Goal: Information Seeking & Learning: Learn about a topic

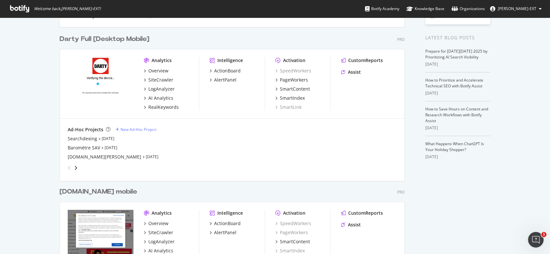
scroll to position [130, 0]
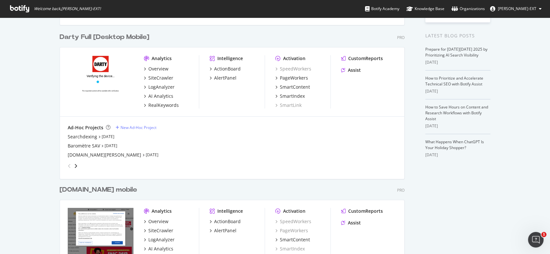
click at [95, 191] on div "[DOMAIN_NAME] mobile" at bounding box center [98, 189] width 77 height 9
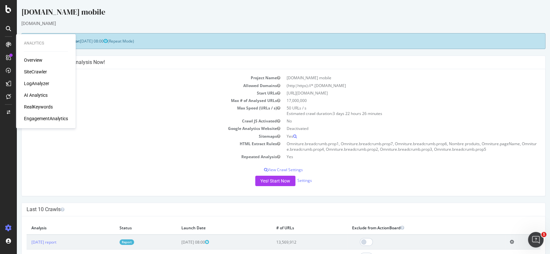
click at [39, 105] on div "RealKeywords" at bounding box center [38, 106] width 29 height 6
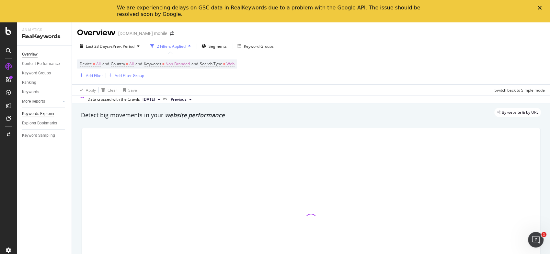
click at [40, 114] on div "Keywords Explorer" at bounding box center [38, 113] width 32 height 7
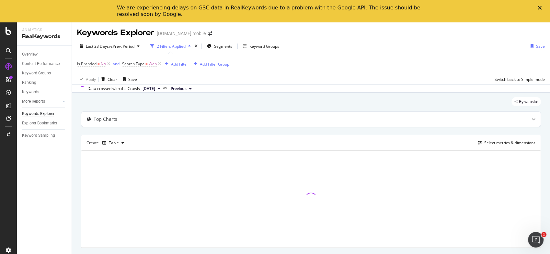
click at [186, 64] on div "Add Filter" at bounding box center [179, 64] width 17 height 6
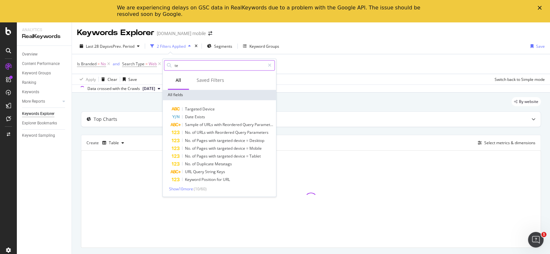
type input "t"
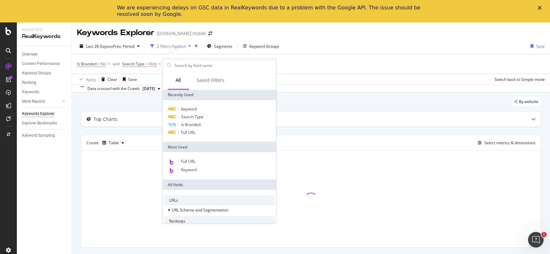
click at [335, 62] on div "Is Branded = No and Search Type = Web Add Filter Add Filter Group" at bounding box center [311, 63] width 468 height 19
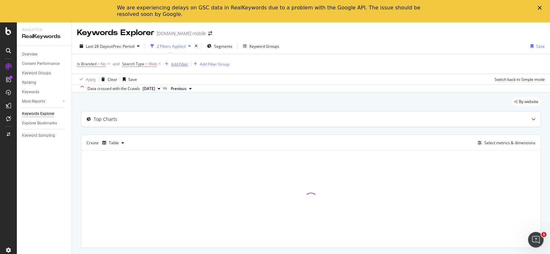
click at [178, 66] on div "Add Filter" at bounding box center [179, 64] width 17 height 6
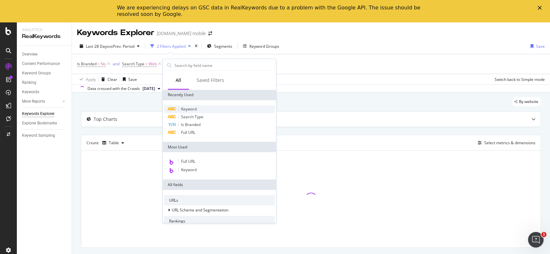
click at [185, 112] on div "Keyword" at bounding box center [219, 109] width 111 height 8
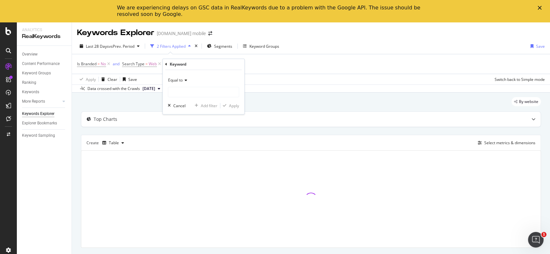
click at [186, 79] on icon at bounding box center [185, 80] width 5 height 4
click at [197, 73] on div "Equal to Cancel Add filter Apply" at bounding box center [204, 92] width 82 height 44
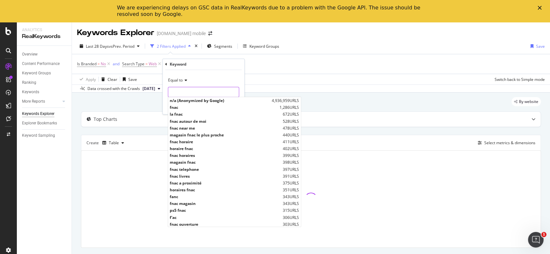
click at [191, 89] on input "text" at bounding box center [203, 92] width 71 height 10
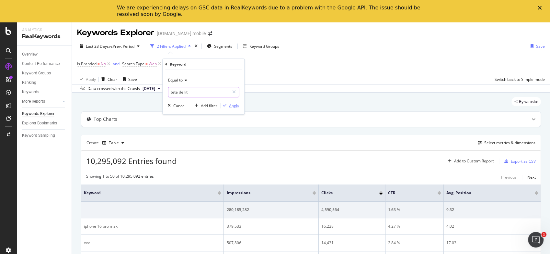
type input "tete de lit"
click at [234, 106] on div "Apply" at bounding box center [234, 106] width 10 height 6
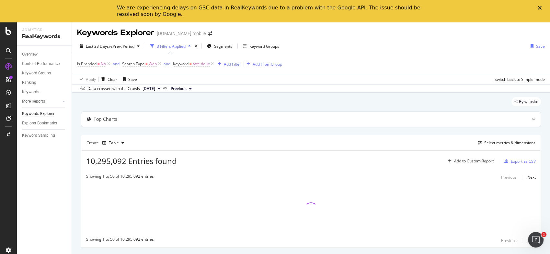
click at [234, 106] on div "By website" at bounding box center [311, 104] width 460 height 14
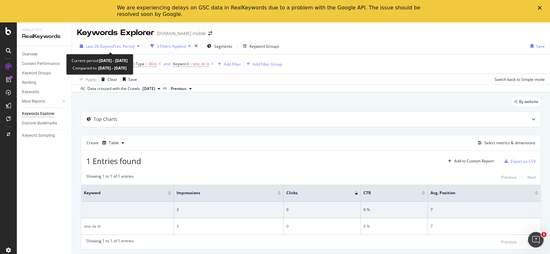
click at [92, 47] on span "Last 28 Days" at bounding box center [97, 46] width 23 height 6
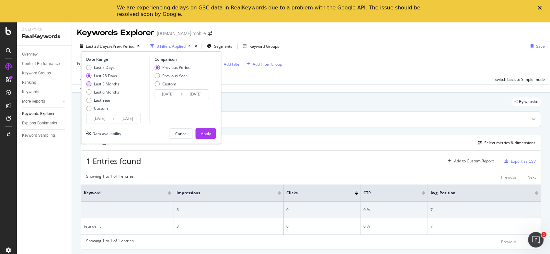
click at [91, 86] on div "Last 3 Months" at bounding box center [102, 84] width 33 height 6
type input "[DATE]"
click at [211, 133] on button "Apply" at bounding box center [205, 133] width 20 height 10
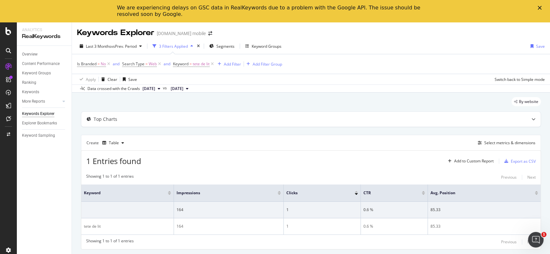
click at [541, 7] on icon "Close" at bounding box center [540, 8] width 4 height 4
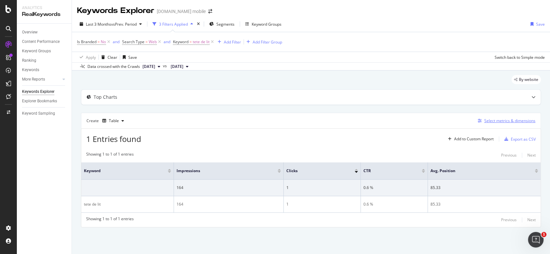
click at [492, 119] on div "Select metrics & dimensions" at bounding box center [510, 121] width 51 height 6
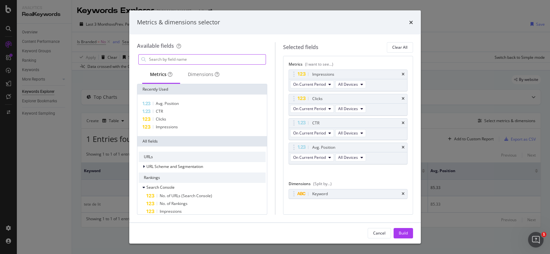
type input "h"
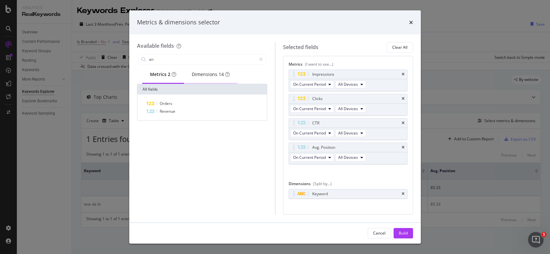
type input "a"
type input "ana"
click at [213, 77] on div "Dimensions 14" at bounding box center [211, 74] width 38 height 6
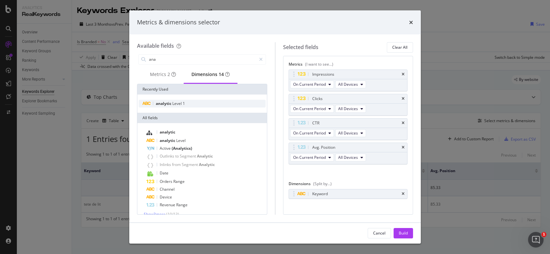
click at [183, 105] on span "1" at bounding box center [184, 103] width 2 height 6
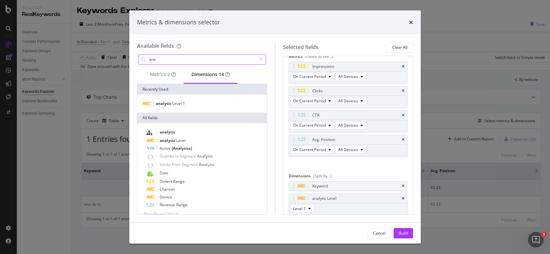
click at [195, 64] on div "ana" at bounding box center [202, 59] width 128 height 10
drag, startPoint x: 195, startPoint y: 64, endPoint x: 197, endPoint y: 61, distance: 3.9
click at [197, 61] on div "ana" at bounding box center [202, 59] width 128 height 10
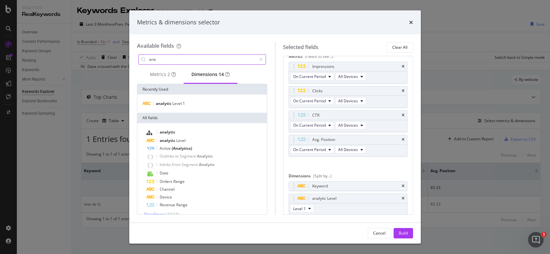
click at [197, 61] on input "ana" at bounding box center [202, 59] width 108 height 10
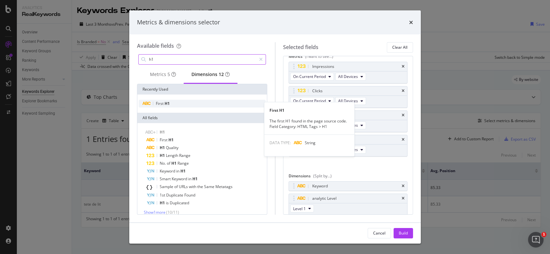
type input "h1"
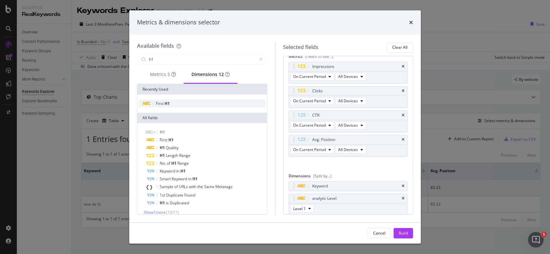
click at [178, 103] on div "First H1" at bounding box center [202, 104] width 127 height 8
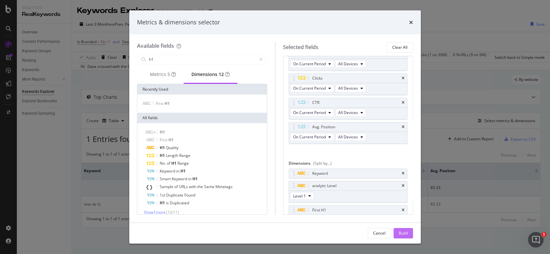
click at [400, 231] on div "Build" at bounding box center [403, 233] width 9 height 6
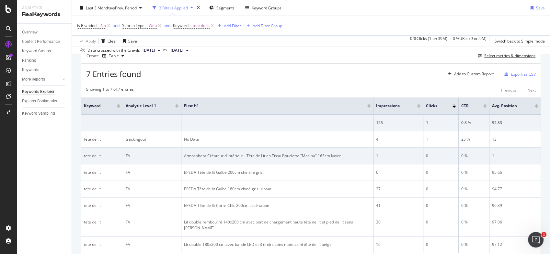
scroll to position [100, 0]
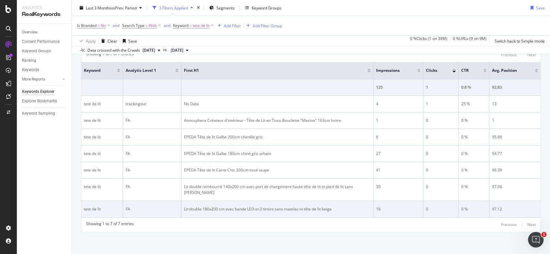
click at [355, 201] on td "Lit double 180x200 cm avec bande LED et 3 tiroirs sans matelas ni tête de lit b…" at bounding box center [278, 209] width 192 height 17
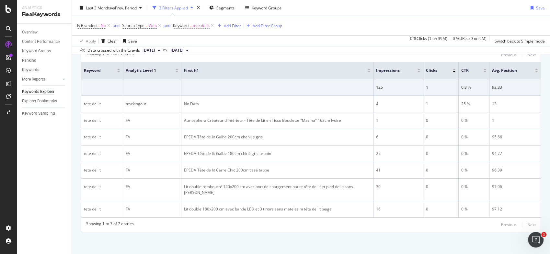
click at [187, 24] on span "Keyword" at bounding box center [181, 26] width 16 height 6
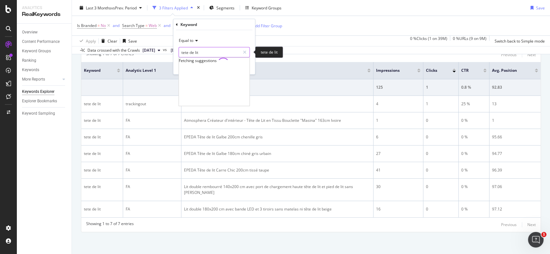
click at [193, 48] on input "tete de lit" at bounding box center [209, 52] width 61 height 10
paste input "jeu mario kart switch"
type input "jeu mario kart switch"
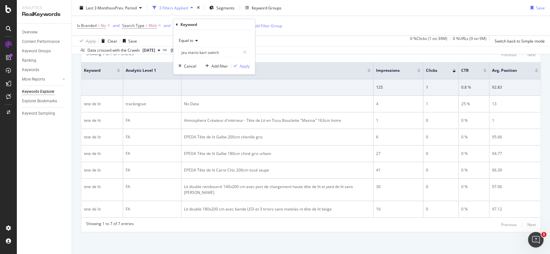
click at [235, 39] on div "Equal to" at bounding box center [214, 40] width 71 height 10
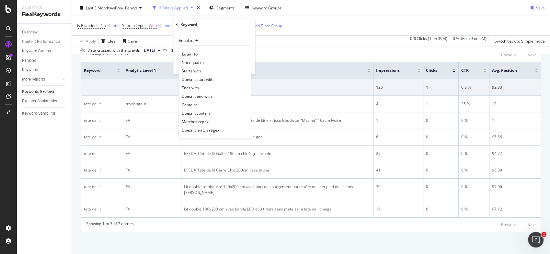
click at [229, 35] on div "Equal to" at bounding box center [214, 40] width 71 height 10
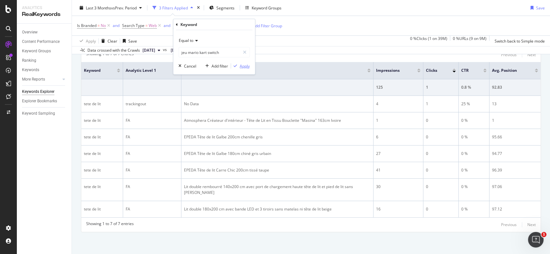
click at [242, 65] on div "Apply" at bounding box center [245, 66] width 10 height 6
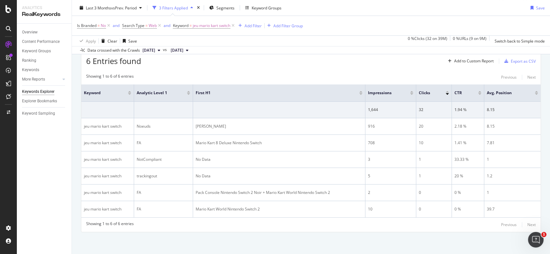
scroll to position [78, 0]
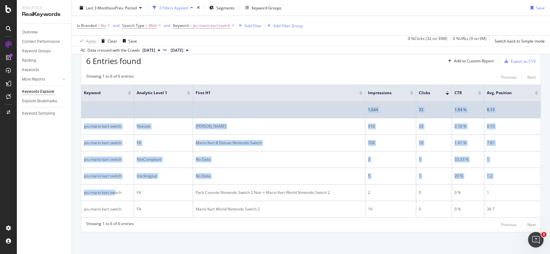
drag, startPoint x: 114, startPoint y: 199, endPoint x: 146, endPoint y: 106, distance: 97.6
click at [146, 106] on tbody "1,644 32 1.94 % 8.15 jeu mario kart switch Noeuds [PERSON_NAME] 916 20 2.18 % 8…" at bounding box center [311, 159] width 460 height 116
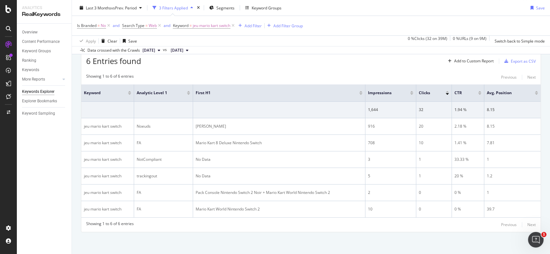
click at [259, 87] on th "First H1" at bounding box center [279, 92] width 172 height 17
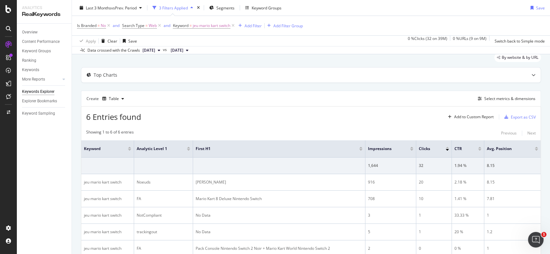
scroll to position [0, 0]
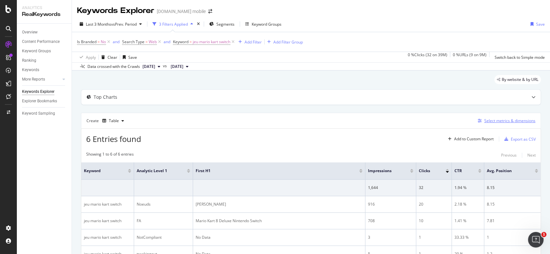
click at [507, 124] on button "Select metrics & dimensions" at bounding box center [506, 121] width 60 height 8
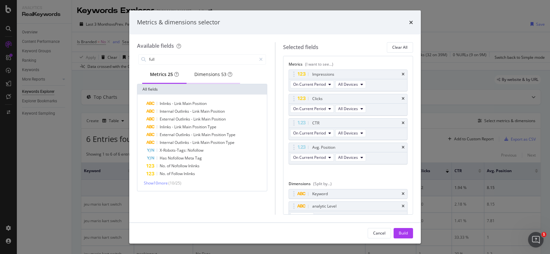
type input "full"
click at [211, 84] on div "Dimensions 53" at bounding box center [213, 75] width 53 height 18
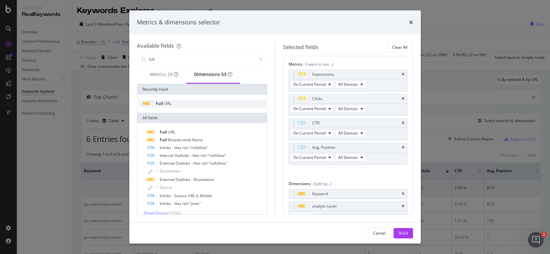
click at [191, 105] on div "Full URL" at bounding box center [202, 104] width 127 height 8
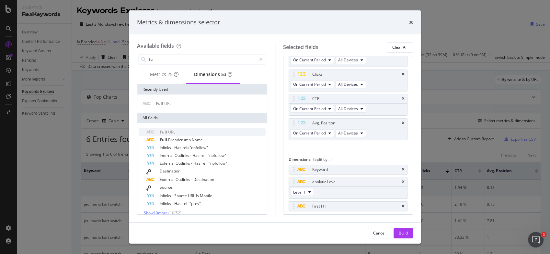
scroll to position [32, 0]
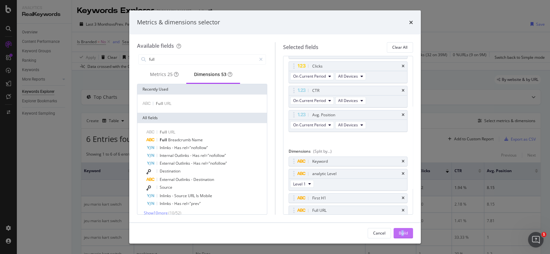
drag, startPoint x: 402, startPoint y: 241, endPoint x: 404, endPoint y: 236, distance: 5.1
click at [404, 236] on div "Cancel Build" at bounding box center [275, 232] width 292 height 21
click at [404, 236] on div "Build" at bounding box center [403, 233] width 9 height 10
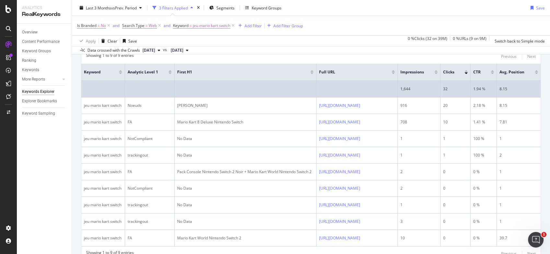
scroll to position [74, 0]
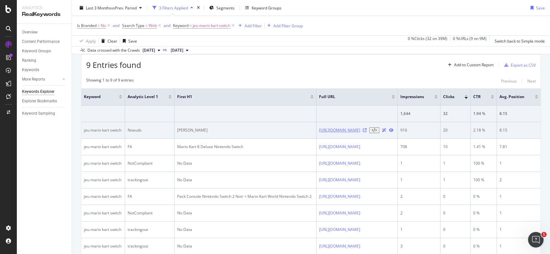
click at [360, 130] on link "[URL][DOMAIN_NAME]" at bounding box center [339, 130] width 41 height 6
drag, startPoint x: 314, startPoint y: 131, endPoint x: 422, endPoint y: 131, distance: 108.3
click at [398, 131] on td "[URL][DOMAIN_NAME]" at bounding box center [357, 130] width 81 height 17
copy link "[URL][DOMAIN_NAME]"
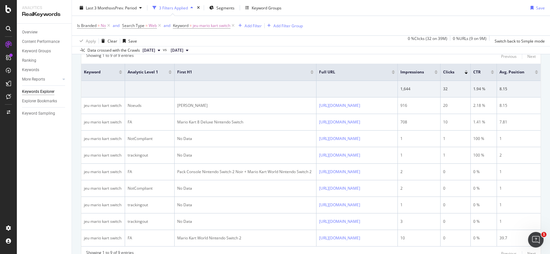
scroll to position [99, 0]
click at [378, 72] on span "Full URL" at bounding box center [350, 72] width 63 height 6
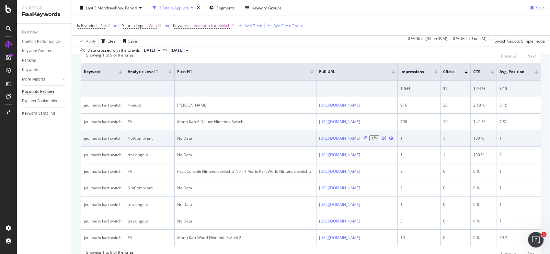
click at [441, 140] on td "1" at bounding box center [419, 138] width 43 height 17
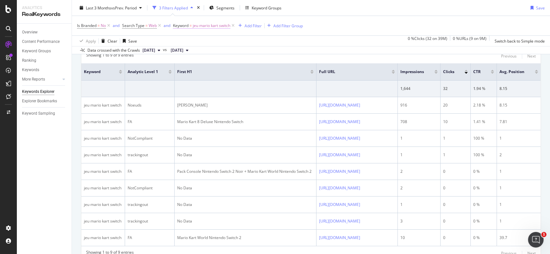
click at [206, 24] on span "jeu mario kart switch" at bounding box center [212, 25] width 38 height 9
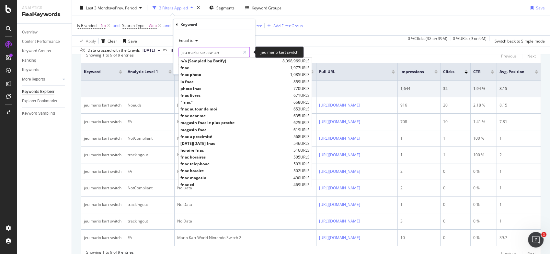
click at [210, 53] on input "jeu mario kart switch" at bounding box center [209, 52] width 61 height 10
paste input "yu gi oh"
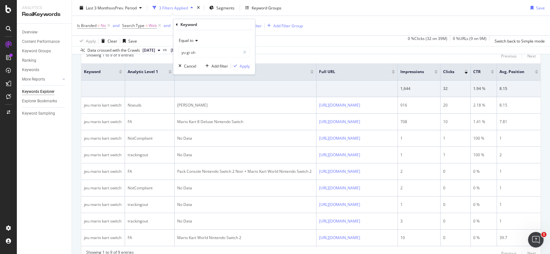
click at [241, 70] on div "Equal to yu gi oh yu gi oh Cancel Add filter Apply" at bounding box center [214, 52] width 82 height 44
click at [182, 53] on input "yu gi oh" at bounding box center [209, 52] width 61 height 10
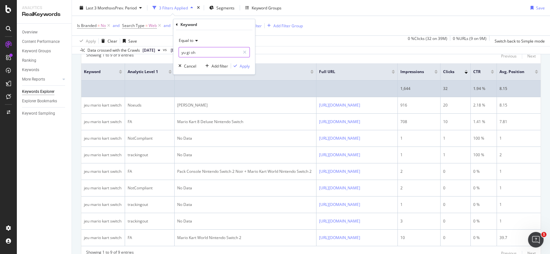
type input "yu gi oh"
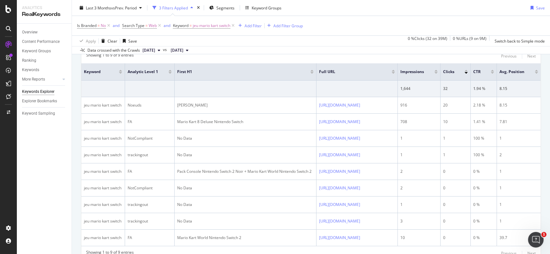
click at [248, 18] on div "Is Branded = No and Search Type = Web and Keyword = jeu mario kart switch Add F…" at bounding box center [311, 25] width 468 height 19
click at [207, 25] on span "jeu mario kart switch" at bounding box center [212, 25] width 38 height 9
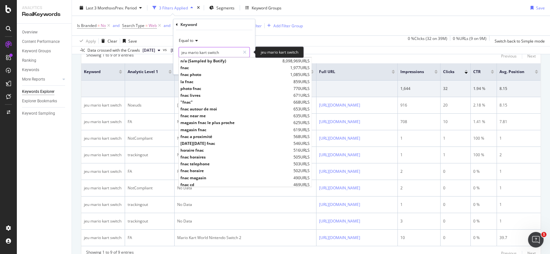
click at [195, 49] on input "jeu mario kart switch" at bounding box center [209, 52] width 61 height 10
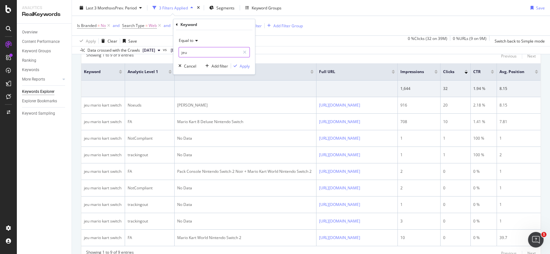
paste input "yu gi oh"
type input "jeu yu gi oh"
click at [246, 67] on div "Apply" at bounding box center [245, 66] width 10 height 6
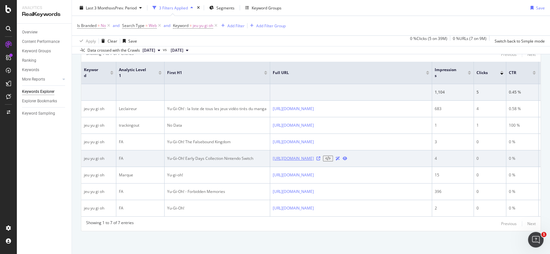
scroll to position [111, 0]
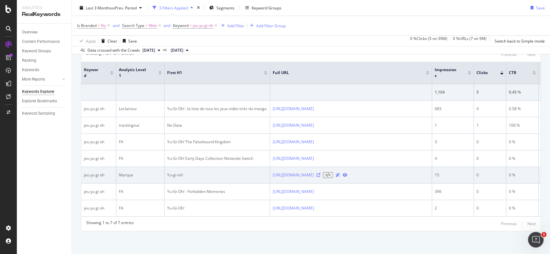
drag, startPoint x: 270, startPoint y: 207, endPoint x: 356, endPoint y: 208, distance: 86.2
click at [356, 183] on tr "jeu yu gi oh [PERSON_NAME]-gi-oh! [URL][DOMAIN_NAME] 15 0 0 % 38.13" at bounding box center [331, 175] width 501 height 17
copy tr "[URL][DOMAIN_NAME]"
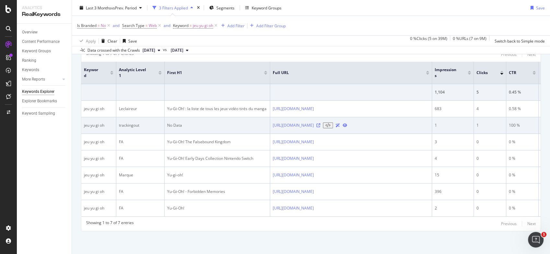
click at [468, 134] on td "1" at bounding box center [453, 125] width 42 height 17
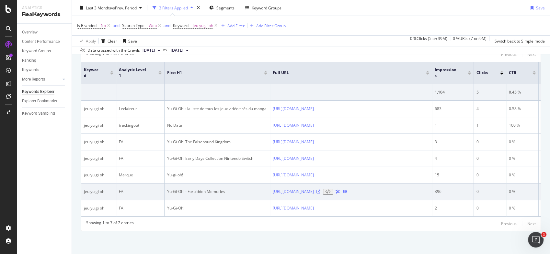
scroll to position [156, 0]
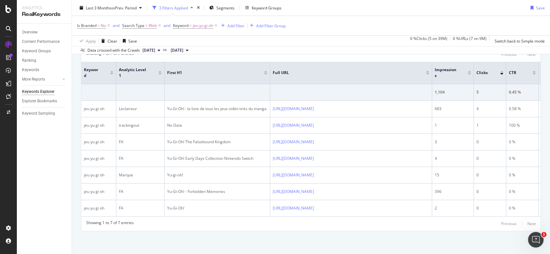
click at [199, 32] on div "Is Branded = No and Search Type = Web and Keyword = jeu yu gi oh Add Filter Add…" at bounding box center [311, 25] width 468 height 19
click at [199, 28] on span "jeu yu gi oh" at bounding box center [203, 25] width 20 height 9
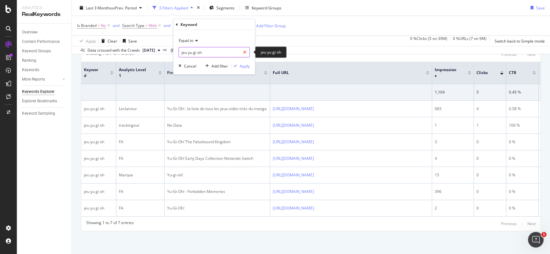
click at [241, 50] on div at bounding box center [244, 52] width 9 height 10
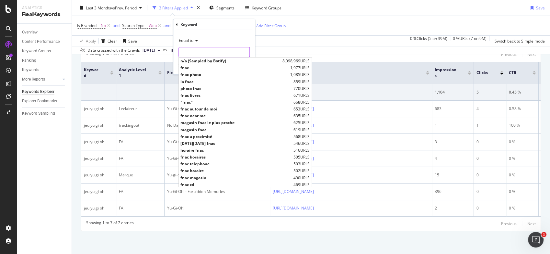
click at [228, 53] on input "jeu yu gi oh" at bounding box center [214, 52] width 71 height 10
paste input "lecteur blu ray sony"
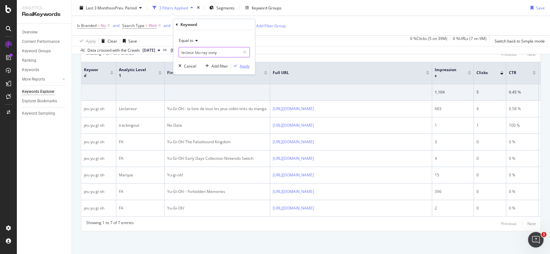
type input "lecteur blu ray sony"
click at [242, 64] on div "Apply" at bounding box center [245, 66] width 10 height 6
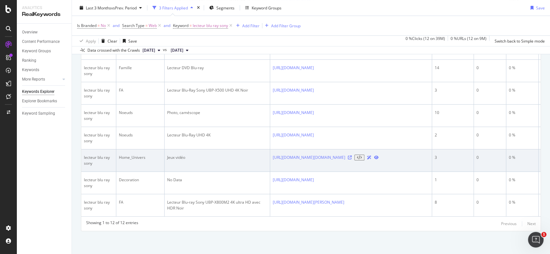
scroll to position [278, 0]
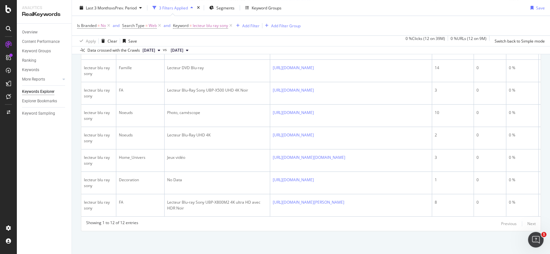
click at [423, 253] on div "By website & by URL Top Charts Create Table Select metrics & dimensions 12 Entr…" at bounding box center [311, 35] width 478 height 436
click at [200, 27] on span "lecteur blu ray sony" at bounding box center [210, 25] width 35 height 9
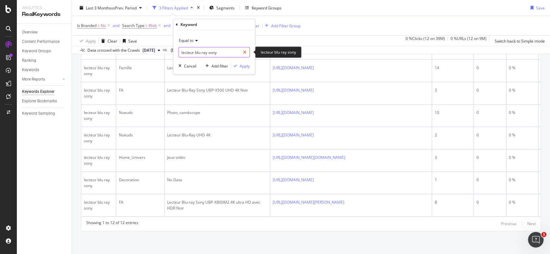
click at [244, 52] on icon at bounding box center [245, 52] width 4 height 5
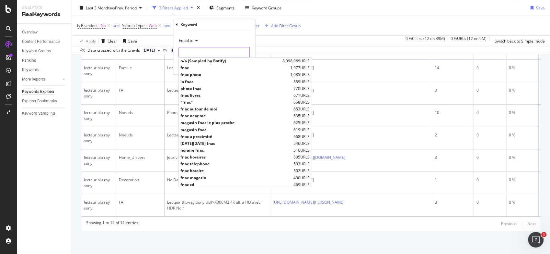
click at [219, 55] on input "lecteur blu ray sony" at bounding box center [214, 52] width 71 height 10
paste input "jeu animal crossing switch"
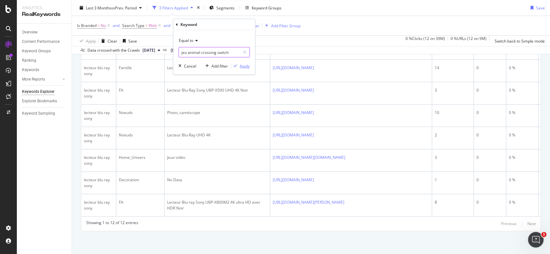
type input "jeu animal crossing switch"
click at [243, 65] on div "Apply" at bounding box center [245, 66] width 10 height 6
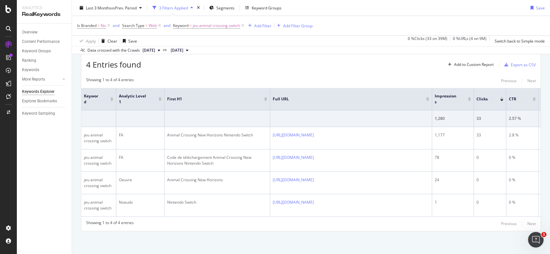
scroll to position [79, 0]
click at [476, 15] on div "Last 3 Months vs Prev. Period 3 Filters Applied Segments Keyword Groups Save" at bounding box center [311, 9] width 478 height 13
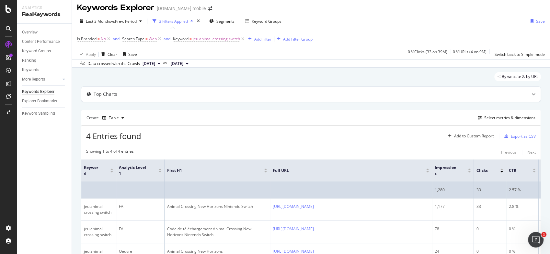
scroll to position [0, 0]
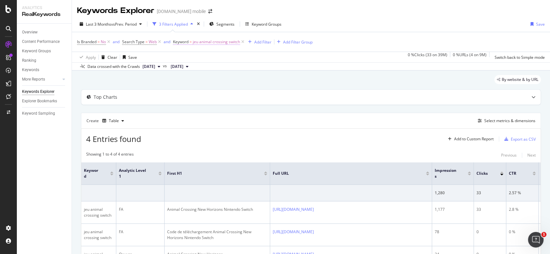
click at [202, 40] on span "jeu animal crossing switch" at bounding box center [216, 41] width 47 height 9
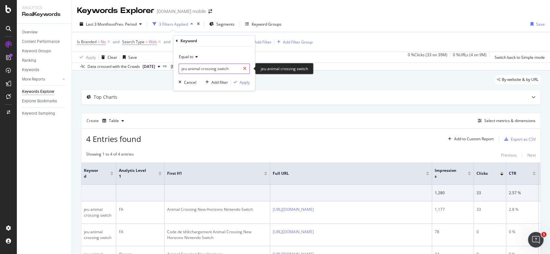
click at [245, 69] on icon at bounding box center [245, 68] width 4 height 5
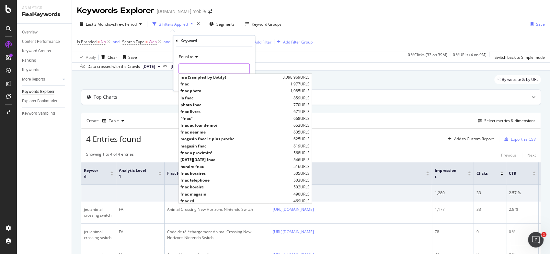
click at [223, 69] on input "jeu animal crossing switch" at bounding box center [214, 69] width 71 height 10
paste input "honor 200"
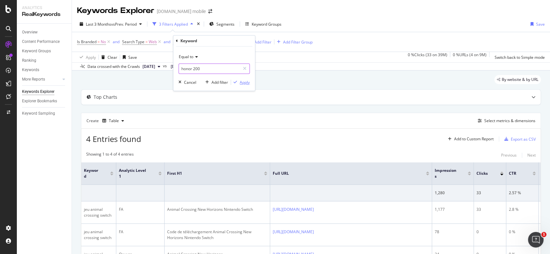
type input "honor 200"
click at [244, 83] on div "Apply" at bounding box center [245, 82] width 10 height 6
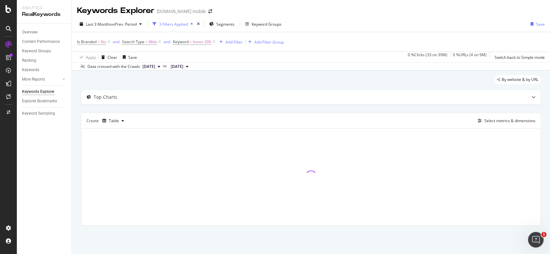
click at [244, 83] on div "By website & by URL" at bounding box center [311, 82] width 460 height 14
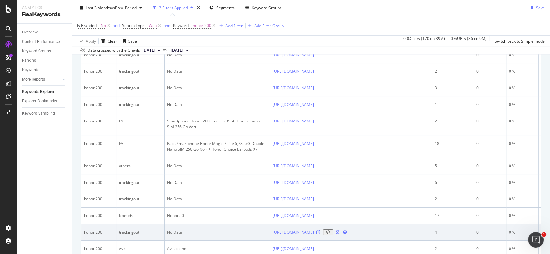
scroll to position [493, 0]
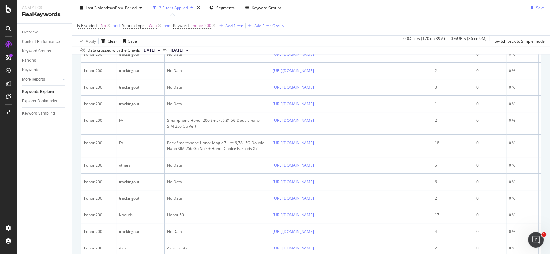
drag, startPoint x: 267, startPoint y: 120, endPoint x: 284, endPoint y: 126, distance: 18.1
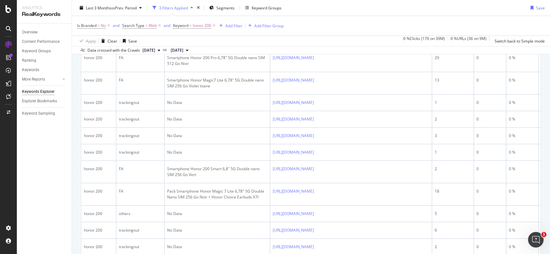
scroll to position [467, 0]
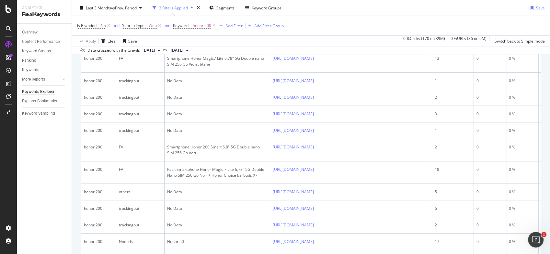
click at [306, 28] on td "[URL][DOMAIN_NAME]" at bounding box center [351, 19] width 162 height 17
drag, startPoint x: 271, startPoint y: 149, endPoint x: 388, endPoint y: 150, distance: 116.4
click at [388, 28] on td "[URL][DOMAIN_NAME]" at bounding box center [351, 19] width 162 height 17
copy div "[URL][DOMAIN_NAME]"
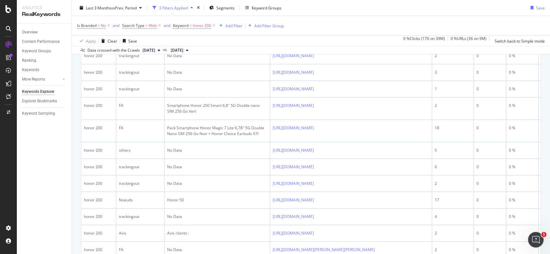
scroll to position [507, 0]
